Goal: Check status: Check status

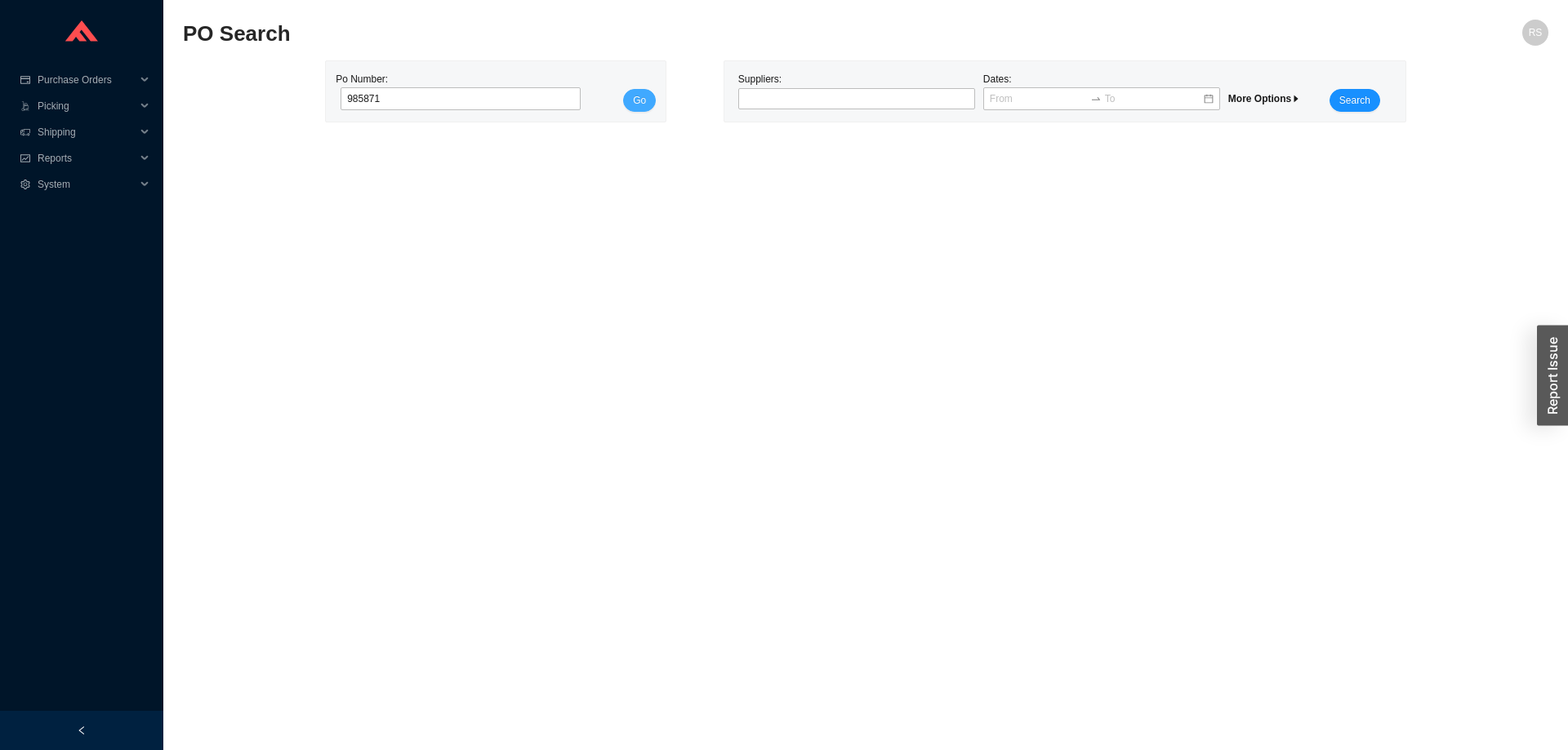
type input "985871"
click at [638, 102] on span "Go" at bounding box center [639, 100] width 13 height 16
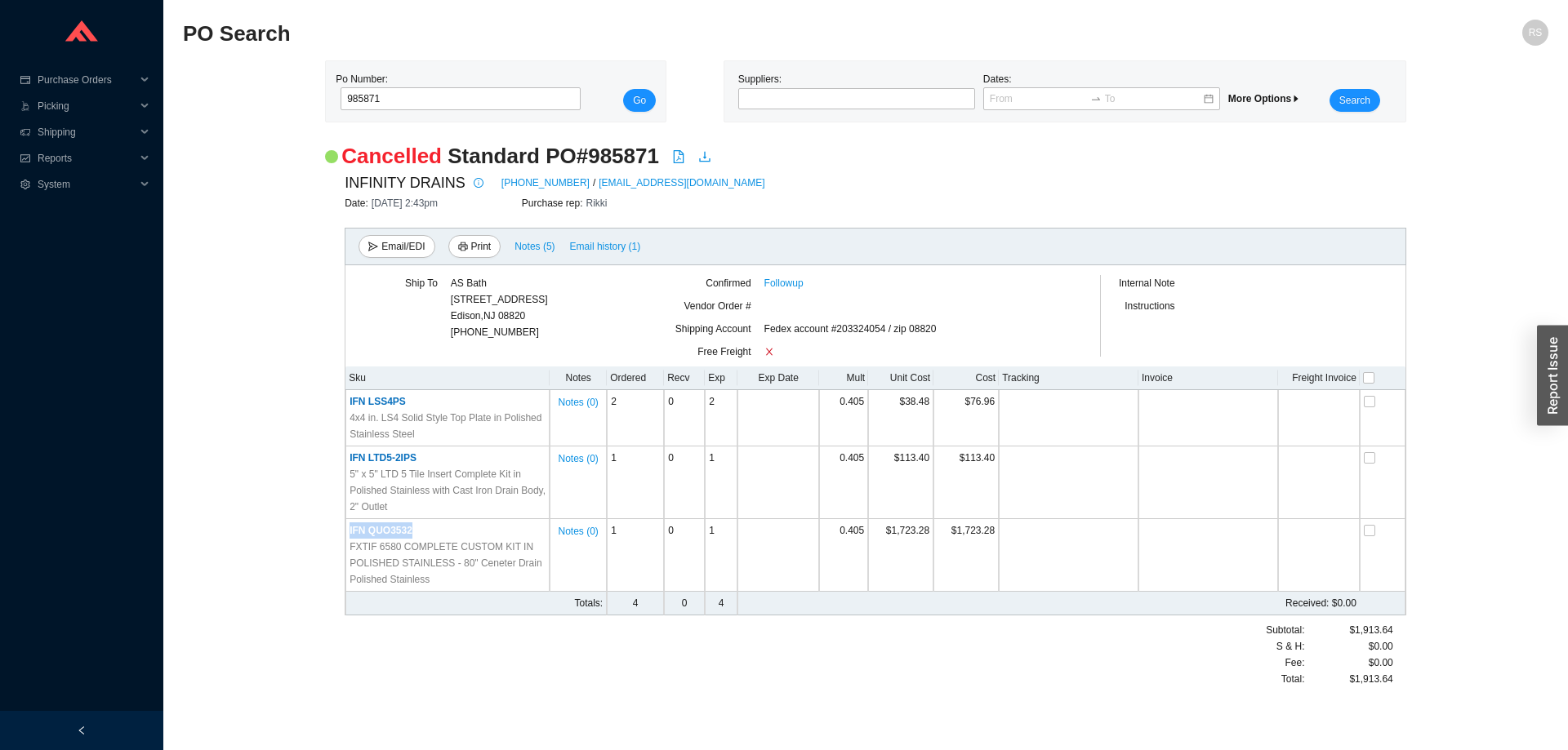
drag, startPoint x: 441, startPoint y: 536, endPoint x: 343, endPoint y: 537, distance: 98.0
click at [343, 537] on div "INFINITY DRAINS 516-767-6786 / orders@infinitydrain.com Date: 8/20/25 2:43pm Pu…" at bounding box center [865, 429] width 1081 height 517
click at [344, 537] on div "INFINITY DRAINS 516-767-6786 / orders@infinitydrain.com Date: 8/20/25 2:43pm Pu…" at bounding box center [865, 429] width 1081 height 517
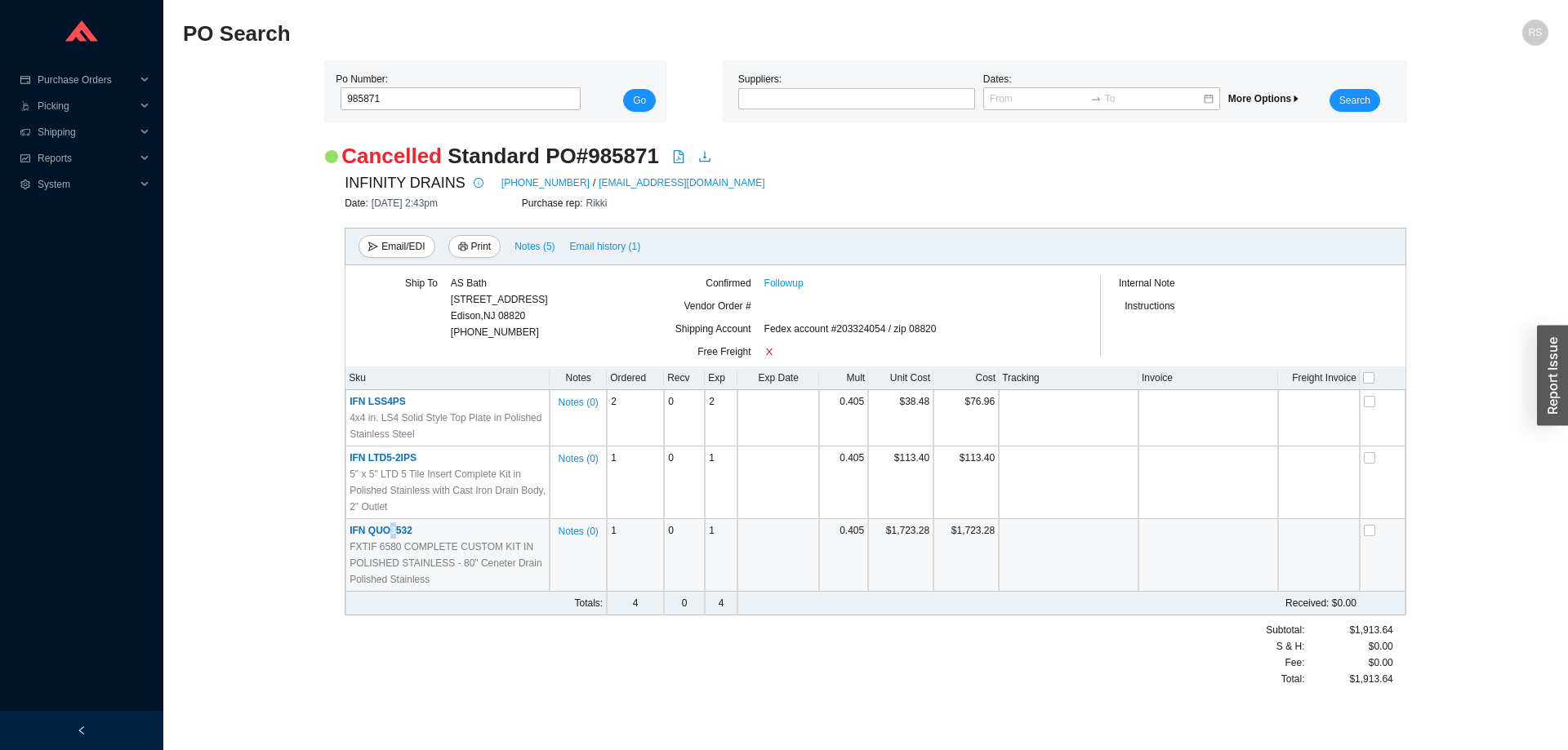
click at [396, 534] on span "IFN QUO3532" at bounding box center [381, 530] width 63 height 11
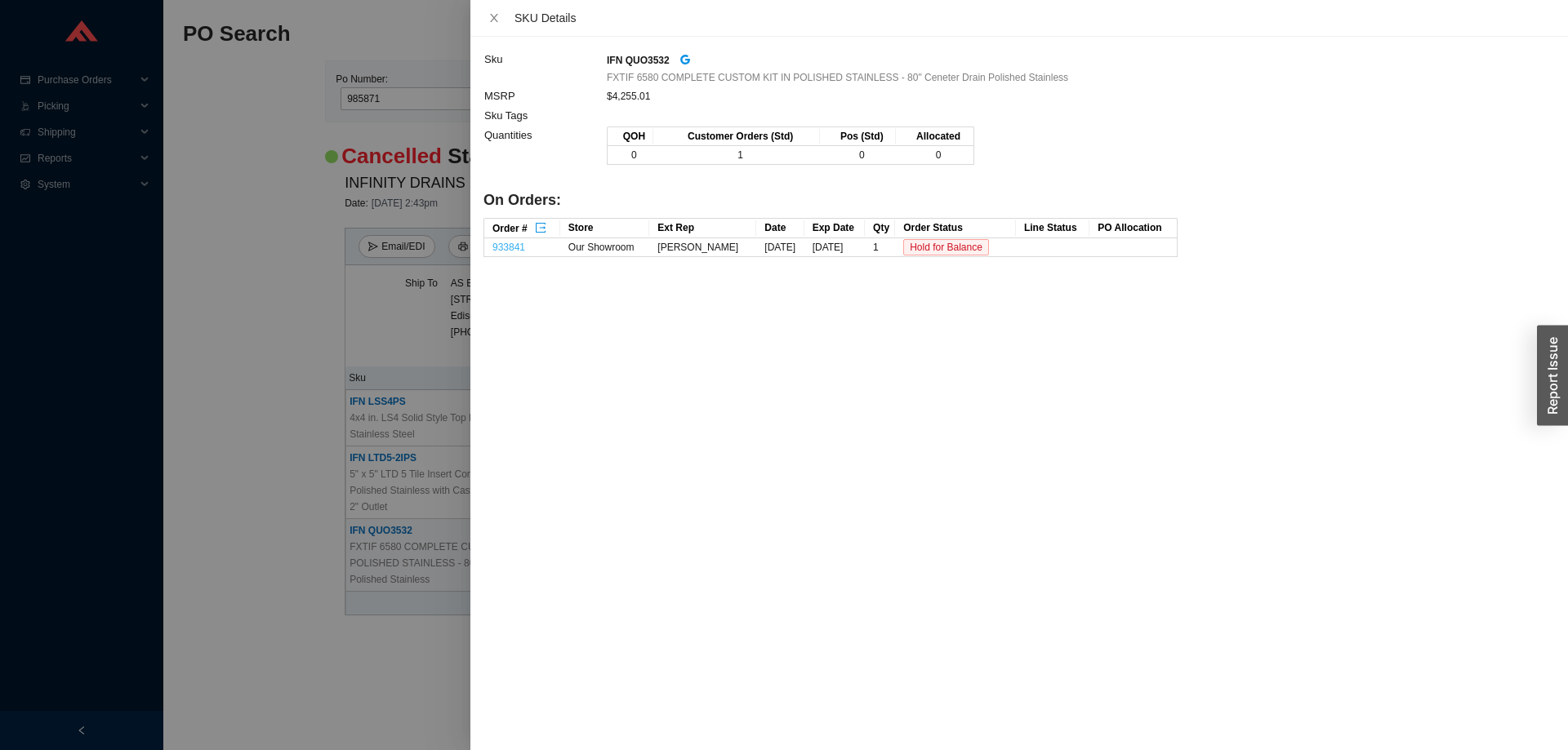
click at [518, 245] on link "933841" at bounding box center [508, 247] width 33 height 11
click at [315, 173] on div at bounding box center [784, 375] width 1568 height 750
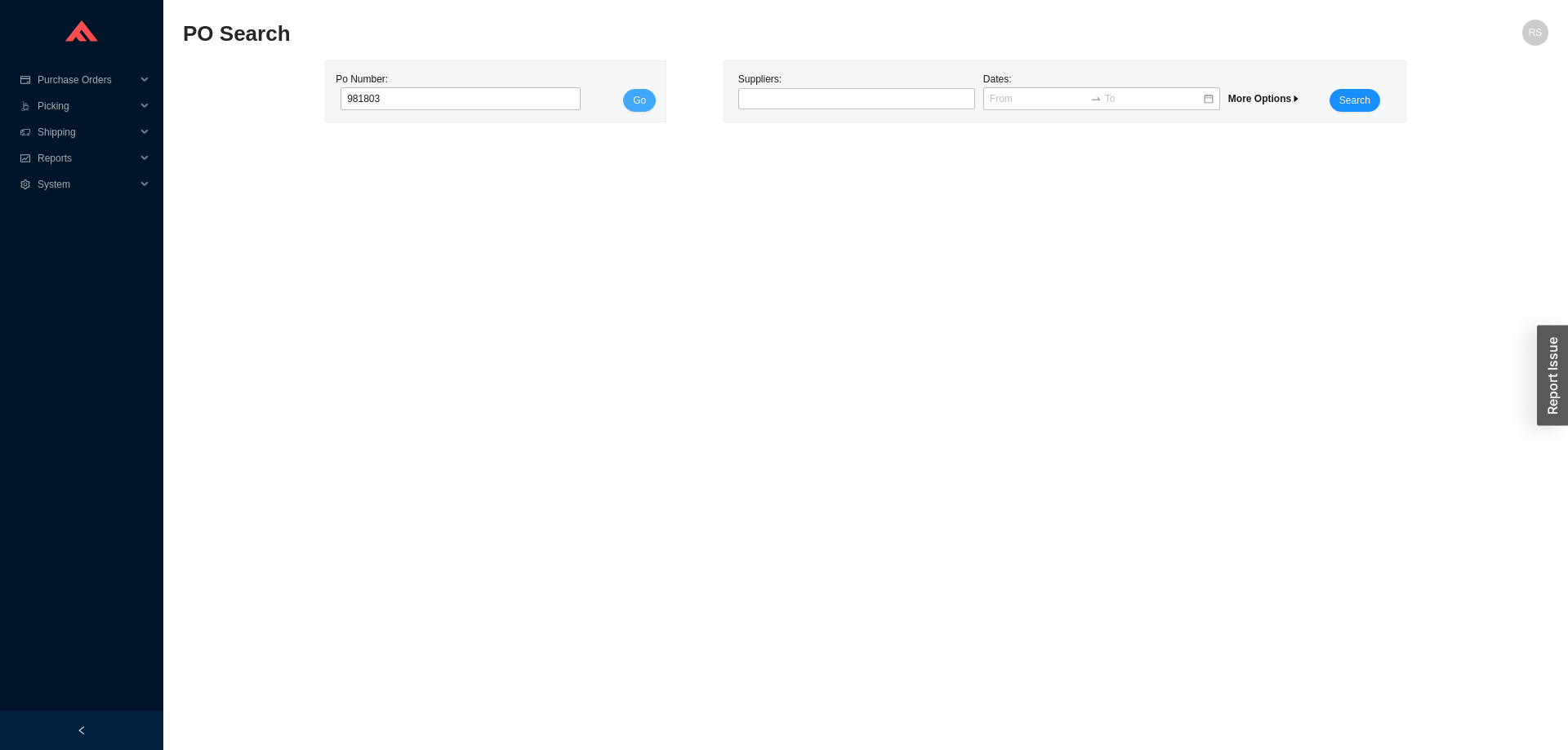
type input "981803"
click at [640, 105] on span "Go" at bounding box center [639, 100] width 13 height 16
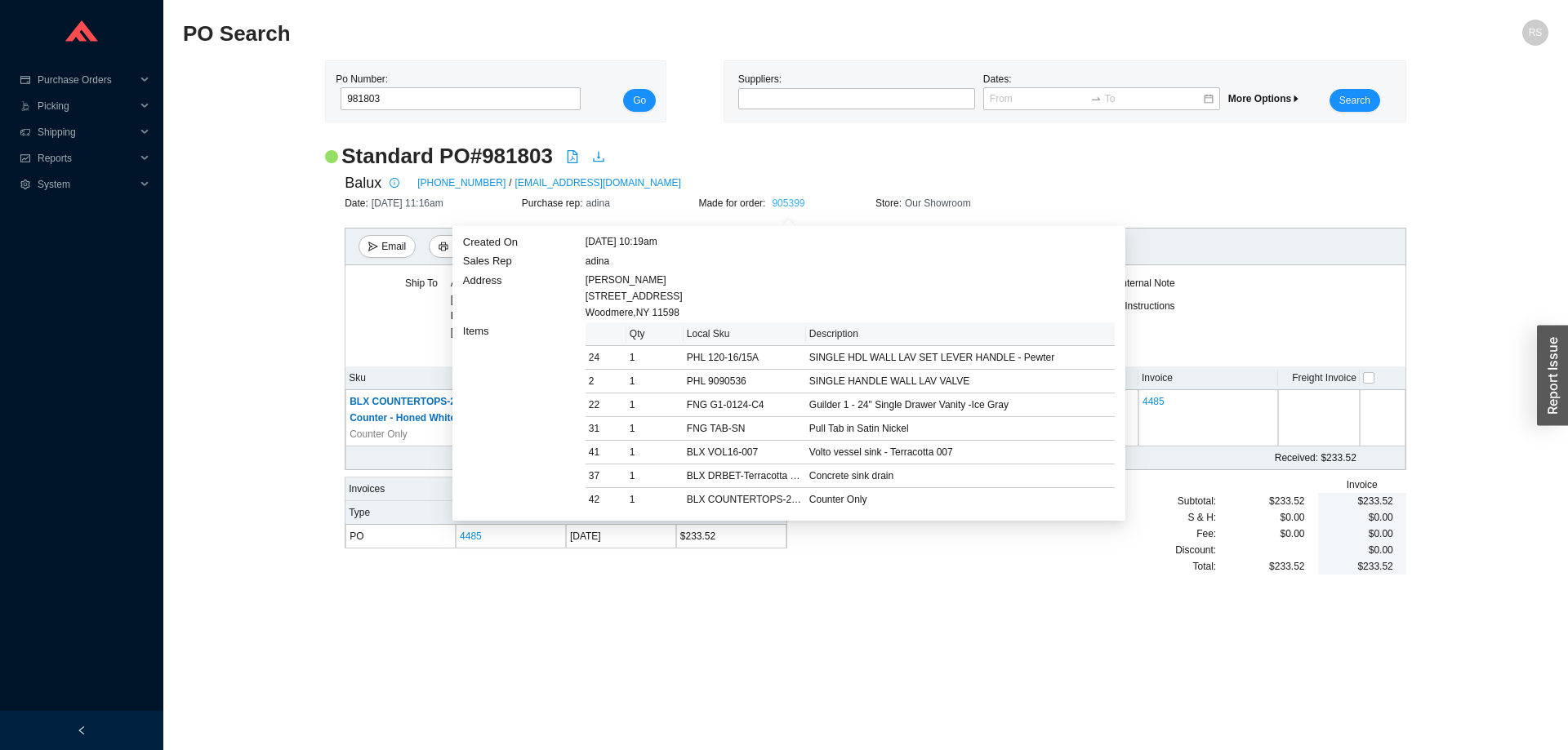
click at [790, 204] on link "905399" at bounding box center [788, 203] width 33 height 11
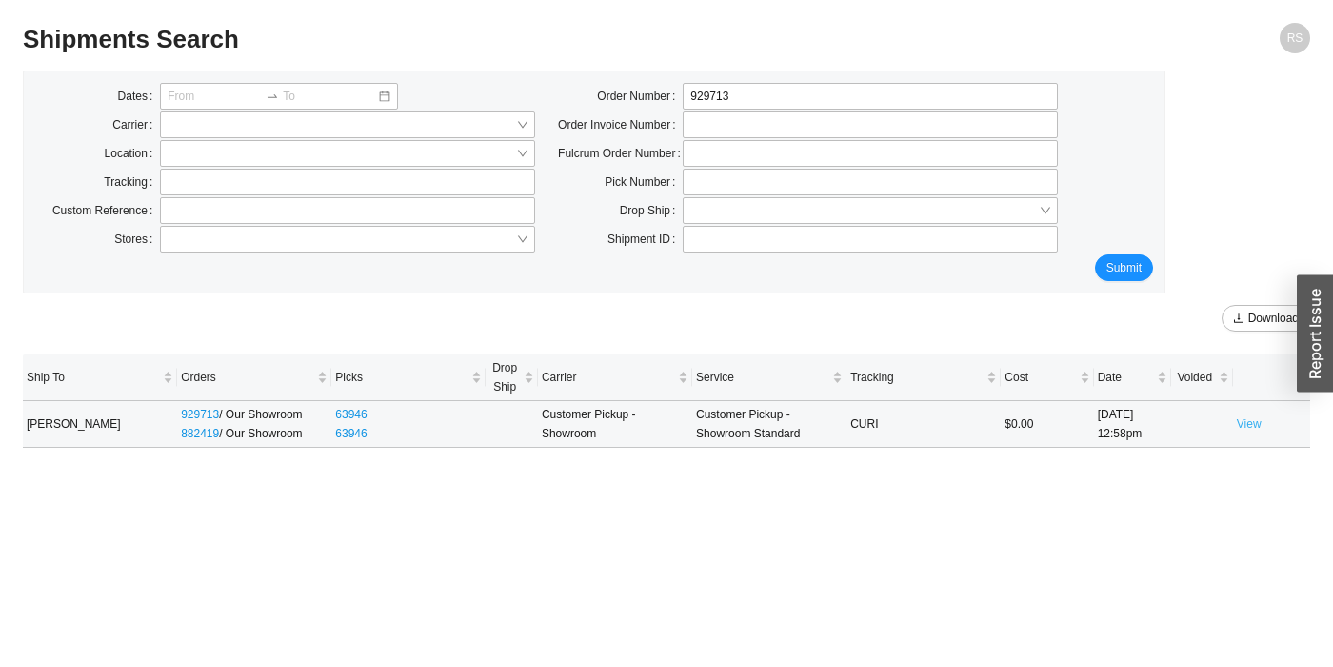
click at [1249, 420] on link "View" at bounding box center [1249, 423] width 25 height 13
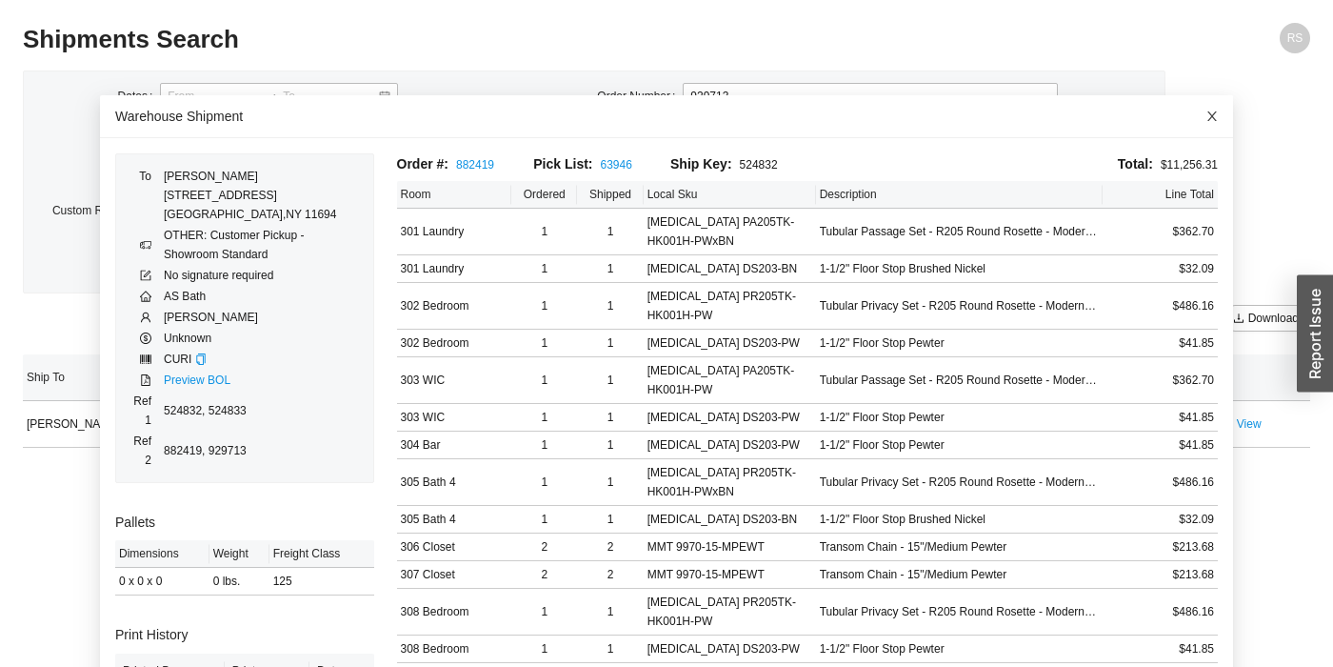
click at [1210, 112] on icon "close" at bounding box center [1213, 116] width 10 height 10
